Goal: Task Accomplishment & Management: Complete application form

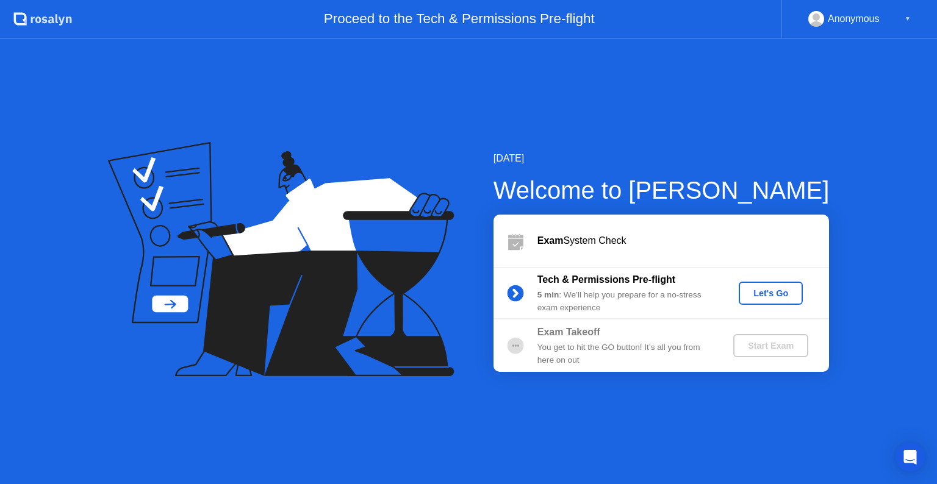
click at [764, 298] on div "Let's Go" at bounding box center [771, 294] width 54 height 10
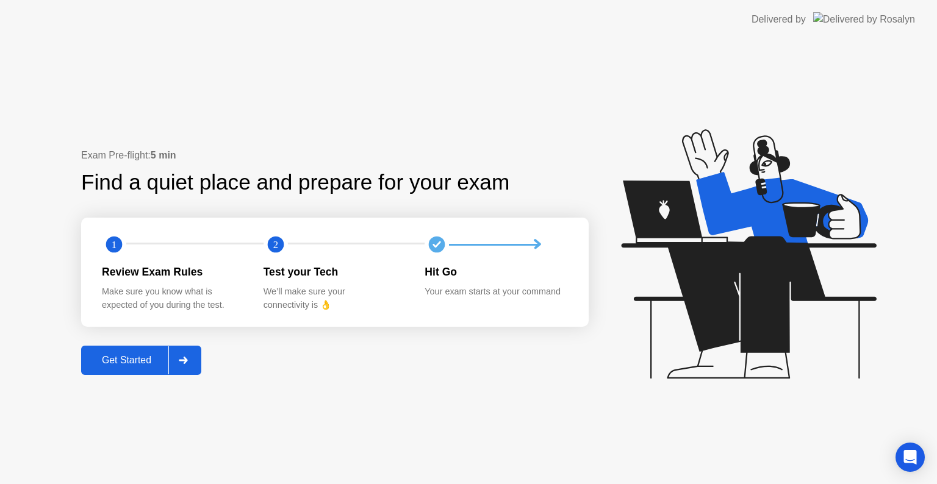
click at [132, 366] on div "Get Started" at bounding box center [127, 360] width 84 height 11
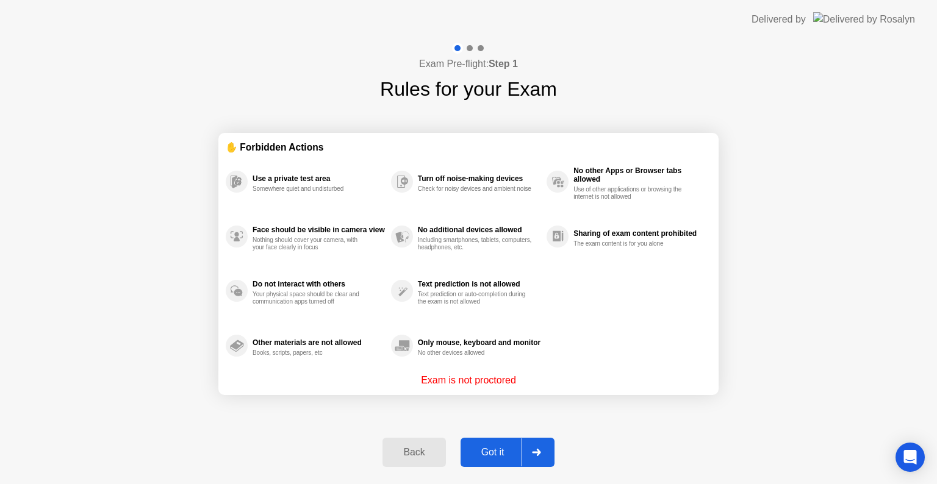
click at [498, 451] on div "Got it" at bounding box center [492, 452] width 57 height 11
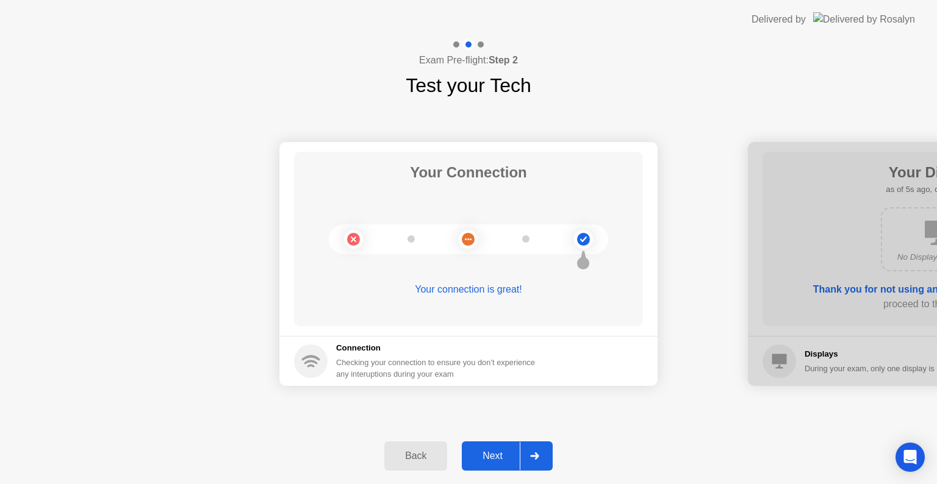
click at [498, 451] on div "Next" at bounding box center [492, 456] width 54 height 11
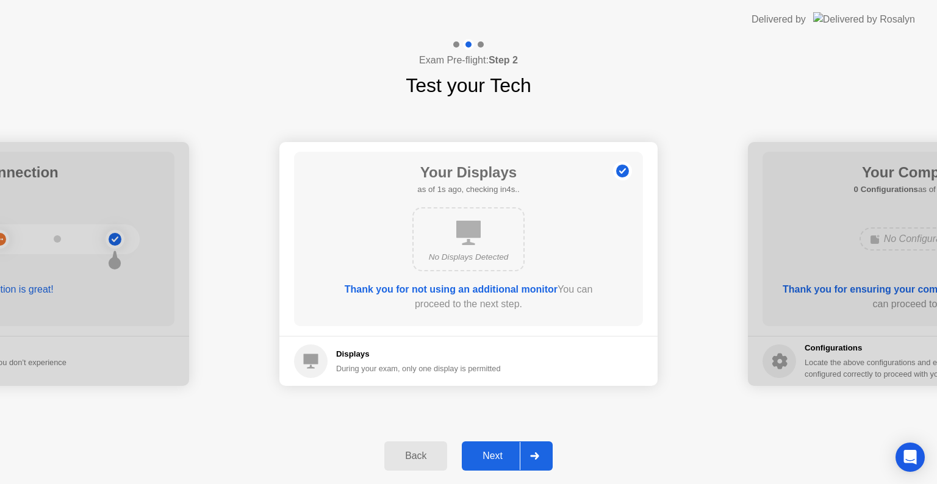
click at [498, 451] on div "Next" at bounding box center [492, 456] width 54 height 11
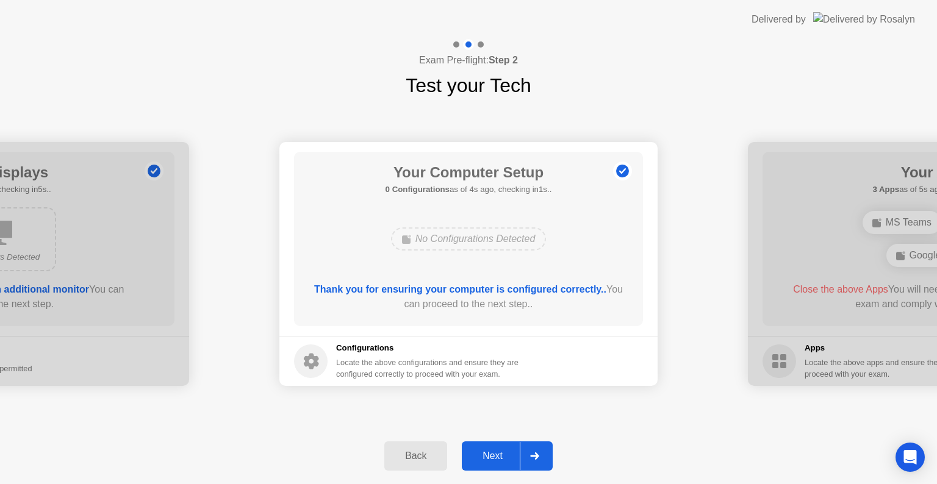
click at [498, 451] on div "Next" at bounding box center [492, 456] width 54 height 11
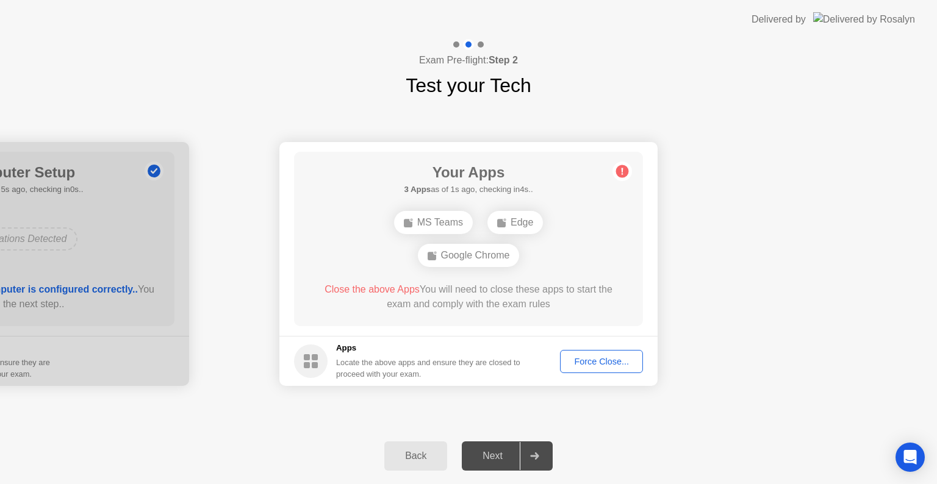
click at [576, 370] on button "Force Close..." at bounding box center [601, 361] width 83 height 23
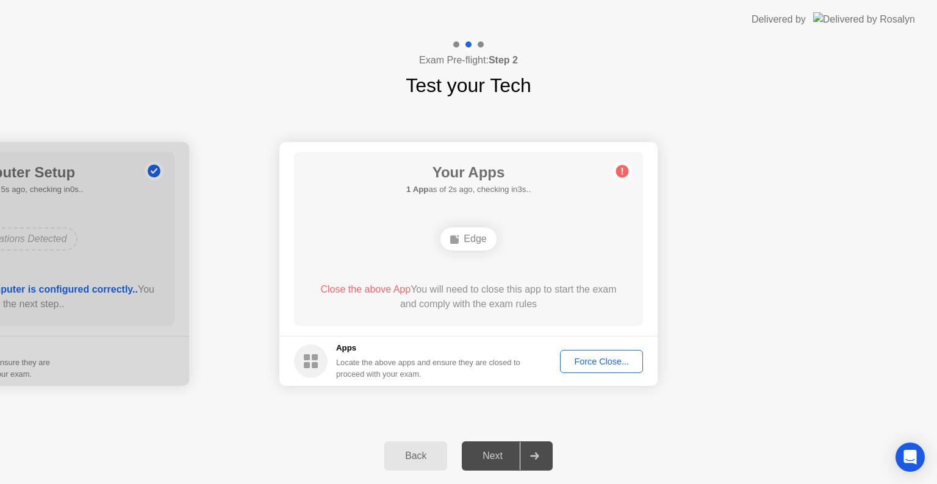
click at [590, 361] on div "Force Close..." at bounding box center [601, 362] width 74 height 10
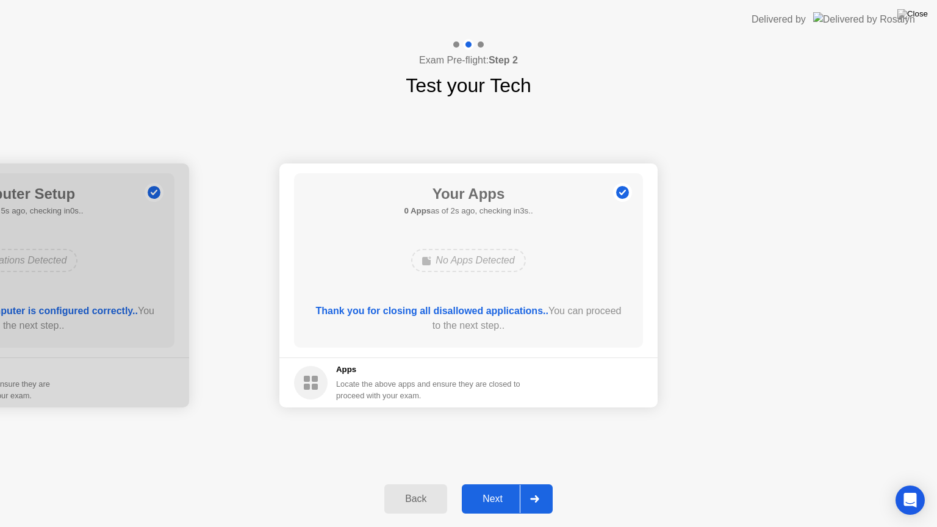
click at [495, 484] on div "Next" at bounding box center [492, 498] width 54 height 11
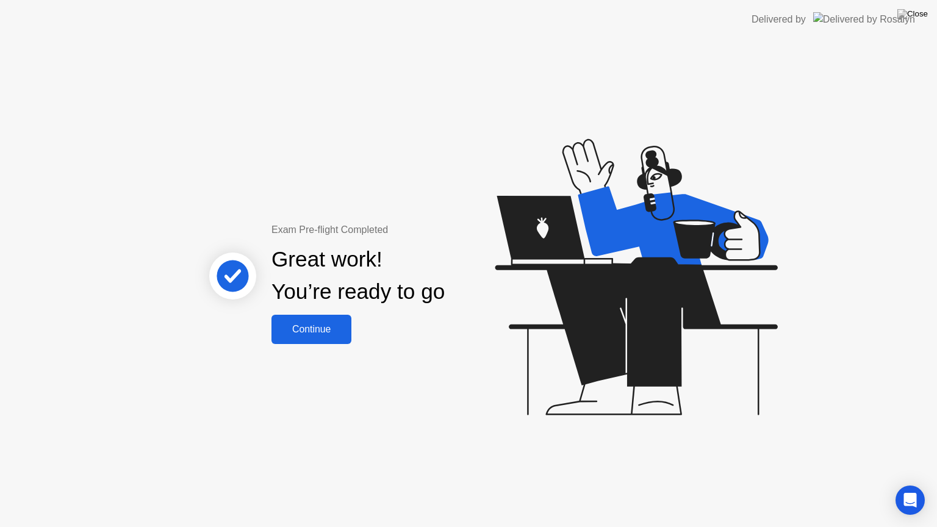
click at [307, 335] on div "Continue" at bounding box center [311, 329] width 73 height 11
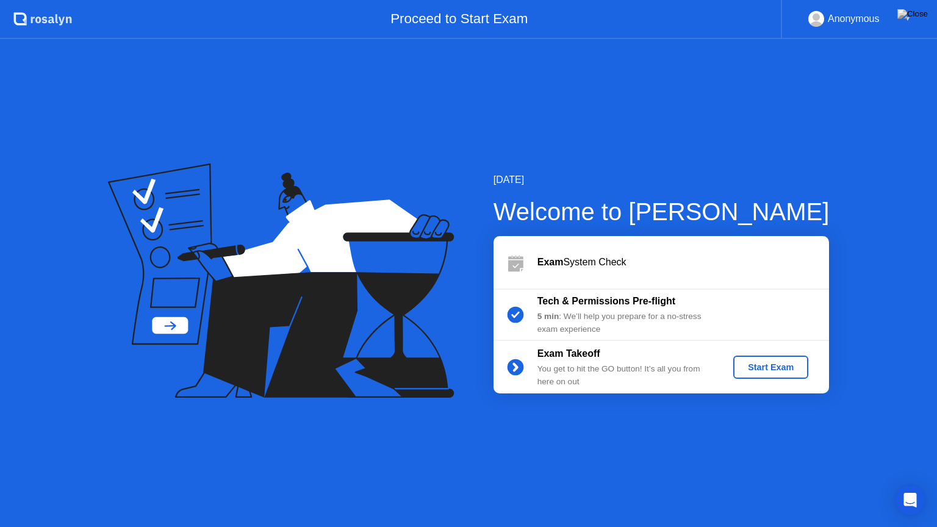
click at [764, 365] on div "Start Exam" at bounding box center [770, 367] width 65 height 10
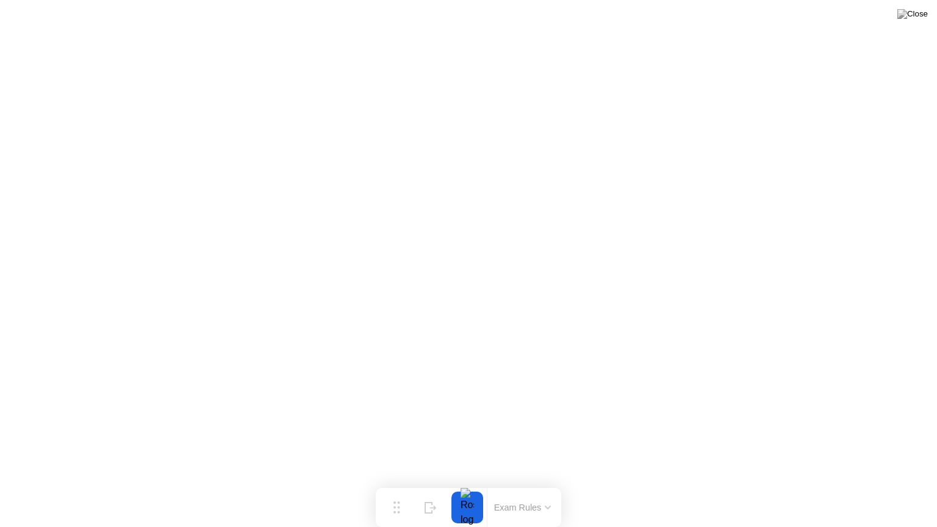
click at [516, 484] on button "Exam Rules" at bounding box center [522, 507] width 65 height 11
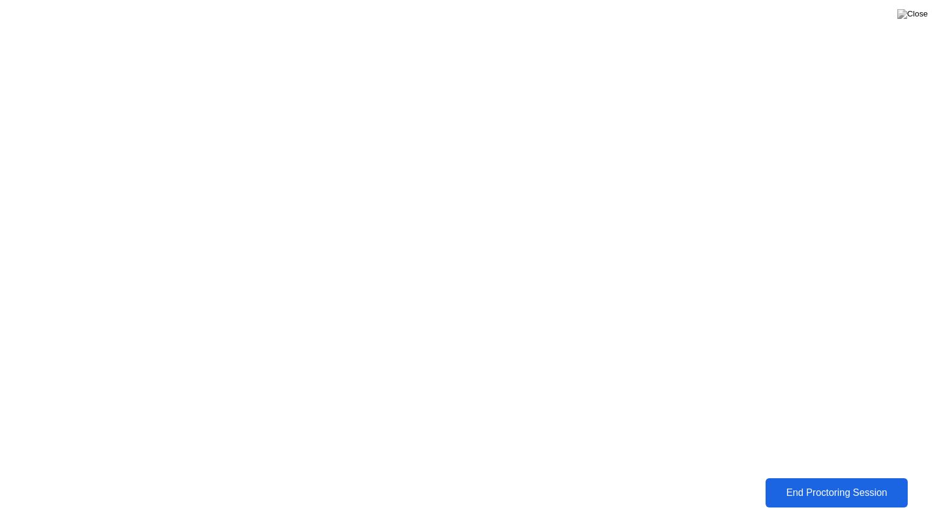
click at [836, 484] on div "End Proctoring Session" at bounding box center [836, 492] width 135 height 11
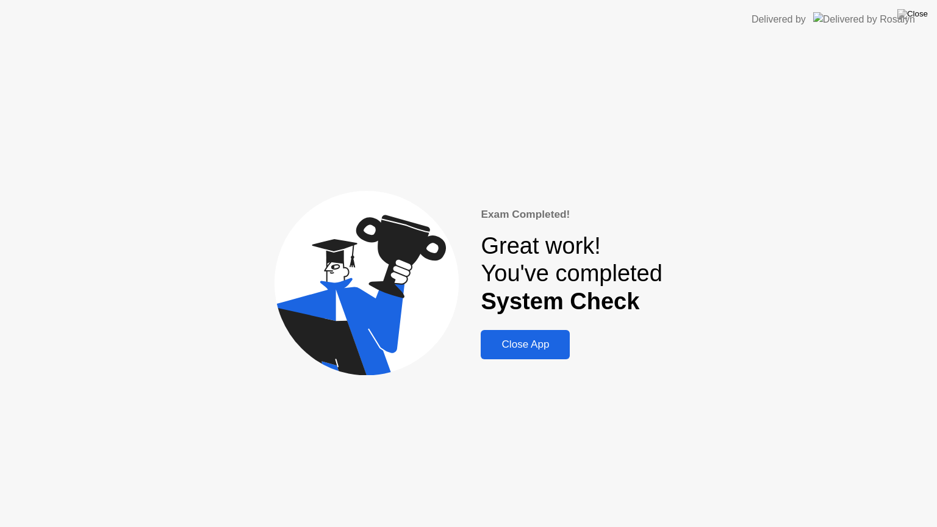
click at [532, 344] on div "Close App" at bounding box center [525, 345] width 82 height 12
